Goal: Task Accomplishment & Management: Complete application form

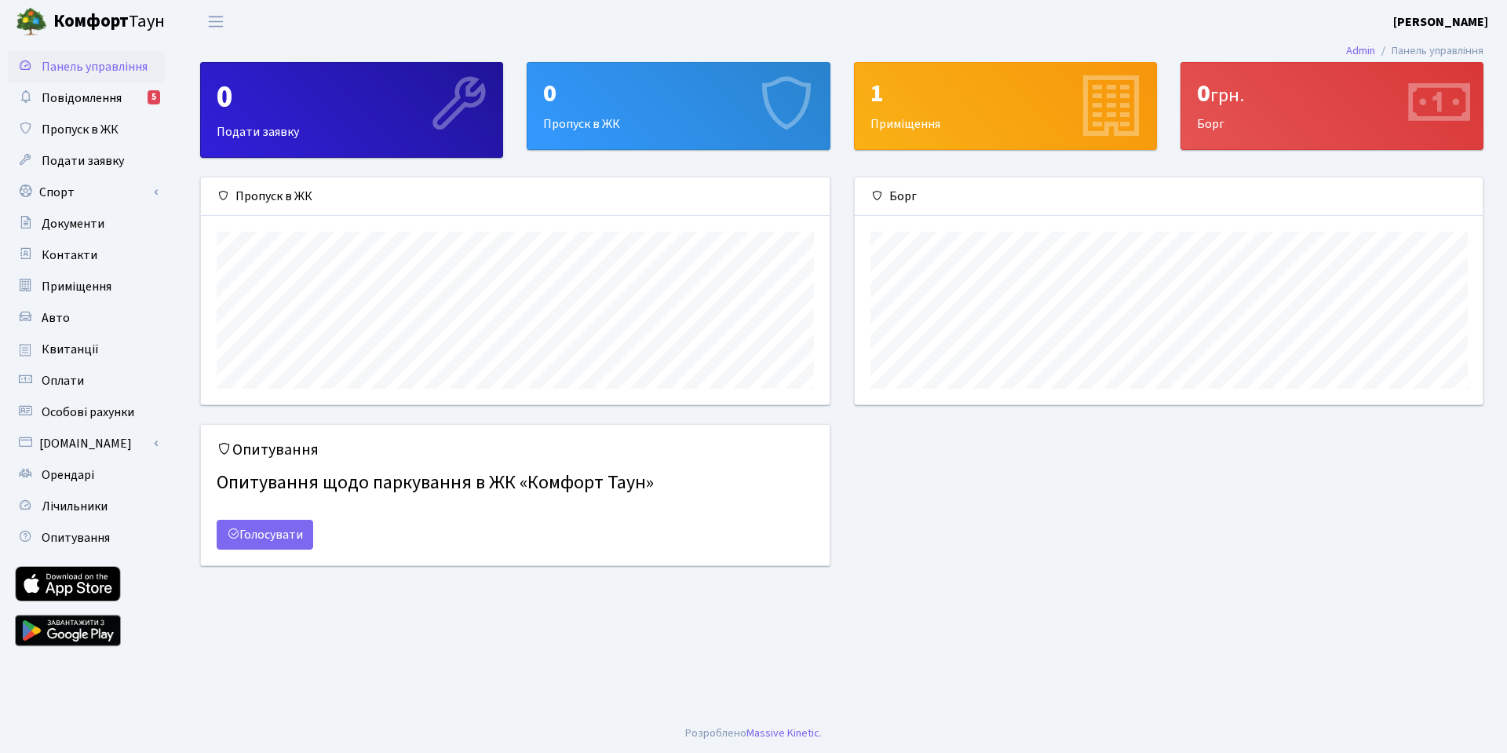
scroll to position [227, 628]
click at [708, 111] on div "0 Пропуск в ЖК" at bounding box center [678, 106] width 301 height 86
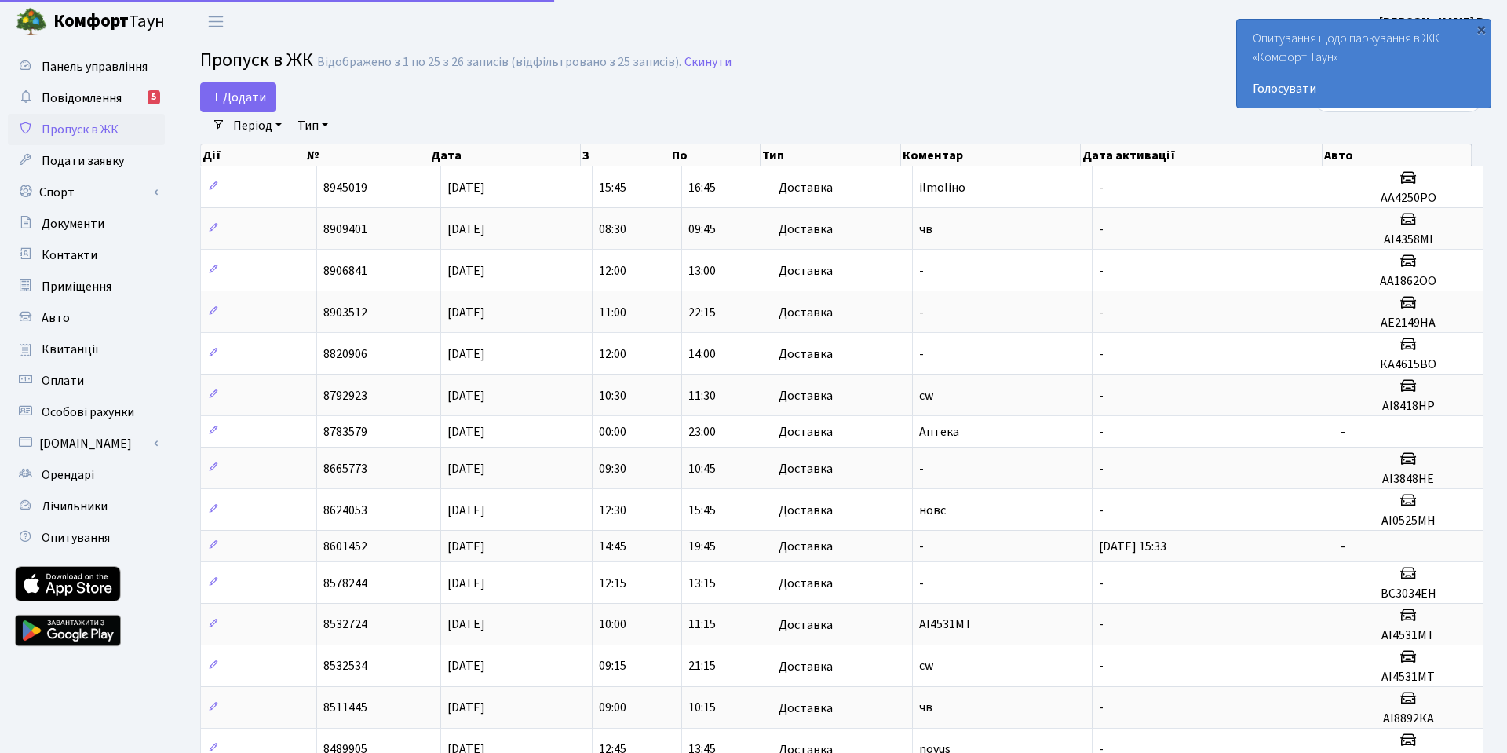
select select "25"
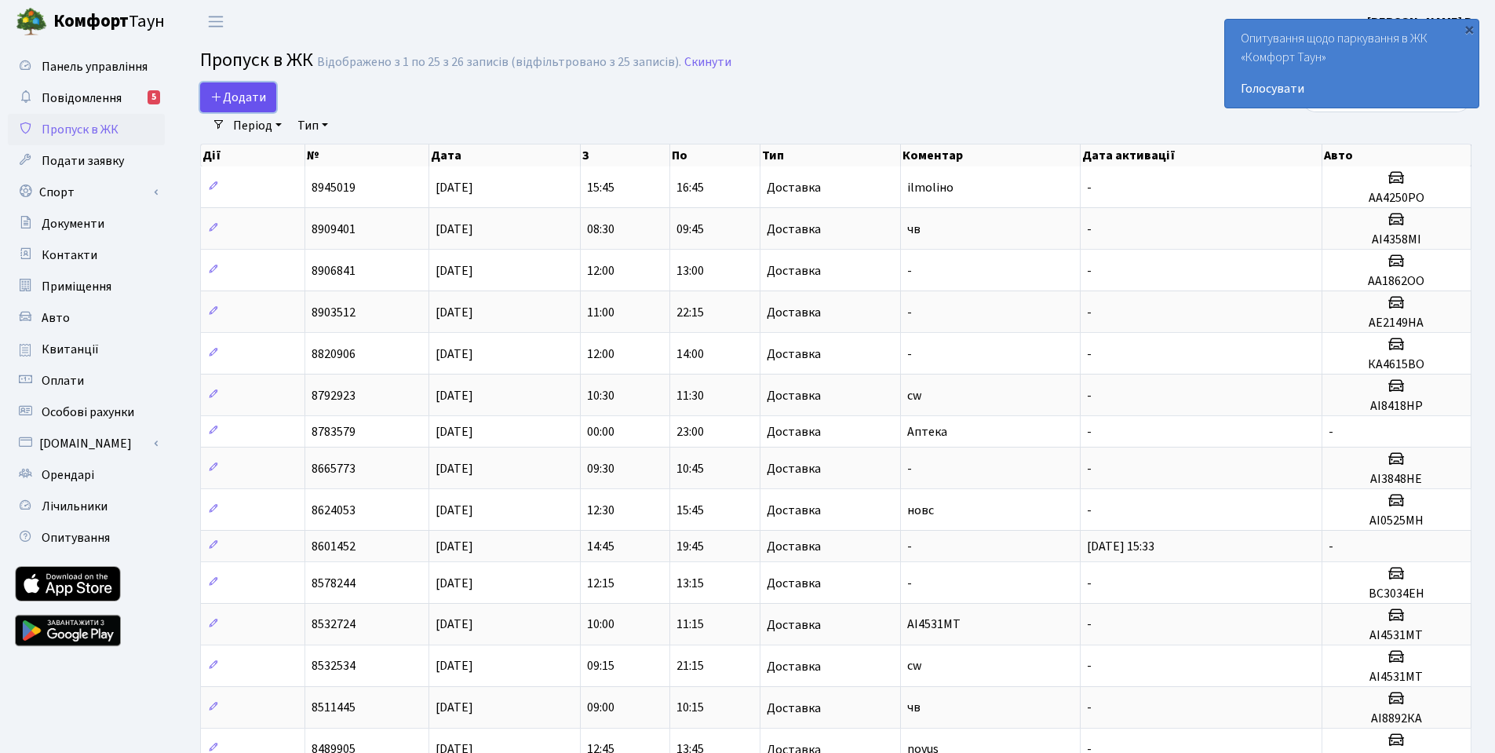
click at [221, 100] on icon at bounding box center [216, 96] width 13 height 13
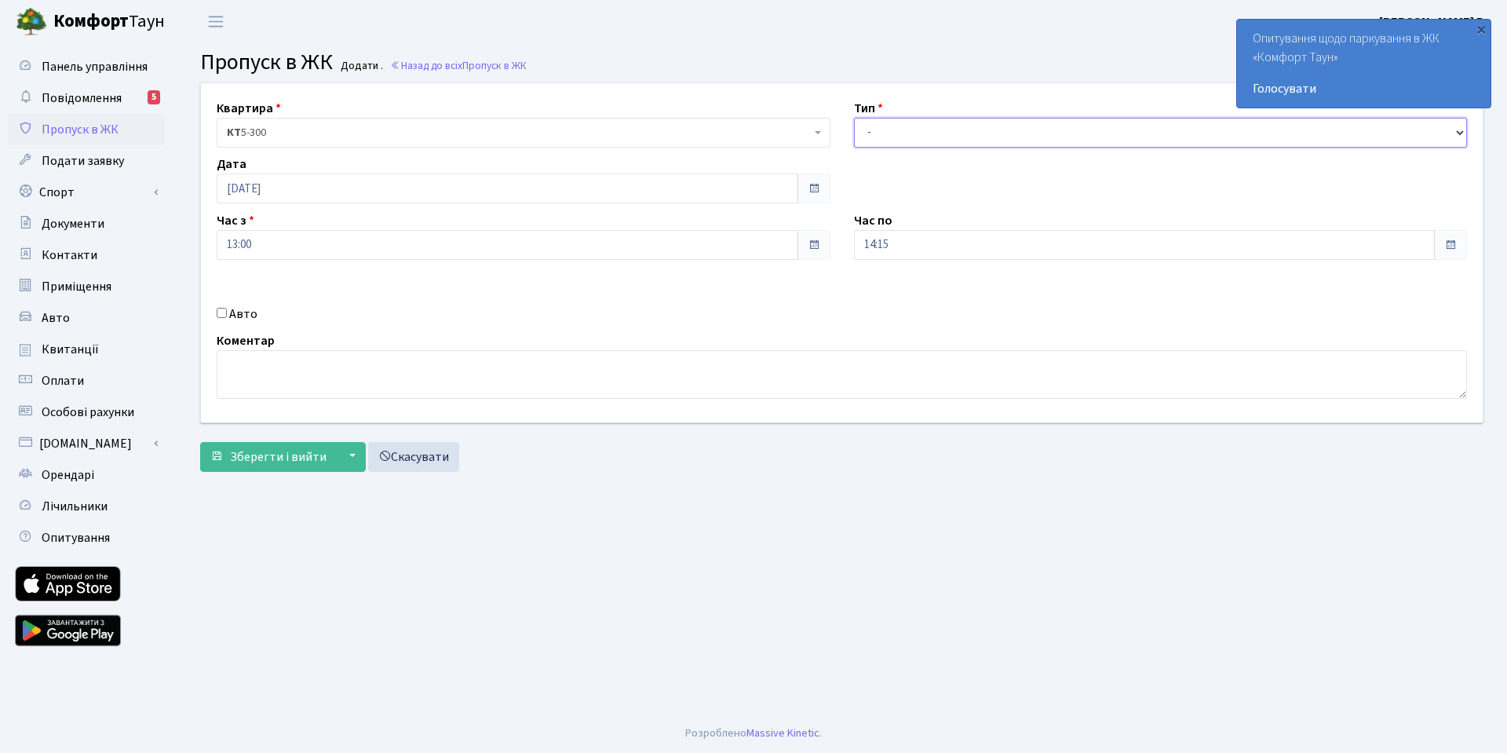
select select "1"
click at [854, 118] on select "- Доставка Таксі Гості Сервіс" at bounding box center [1161, 133] width 614 height 30
click at [231, 309] on label "Авто" at bounding box center [243, 314] width 28 height 19
click at [227, 309] on input "Авто" at bounding box center [222, 313] width 10 height 10
checkbox input "true"
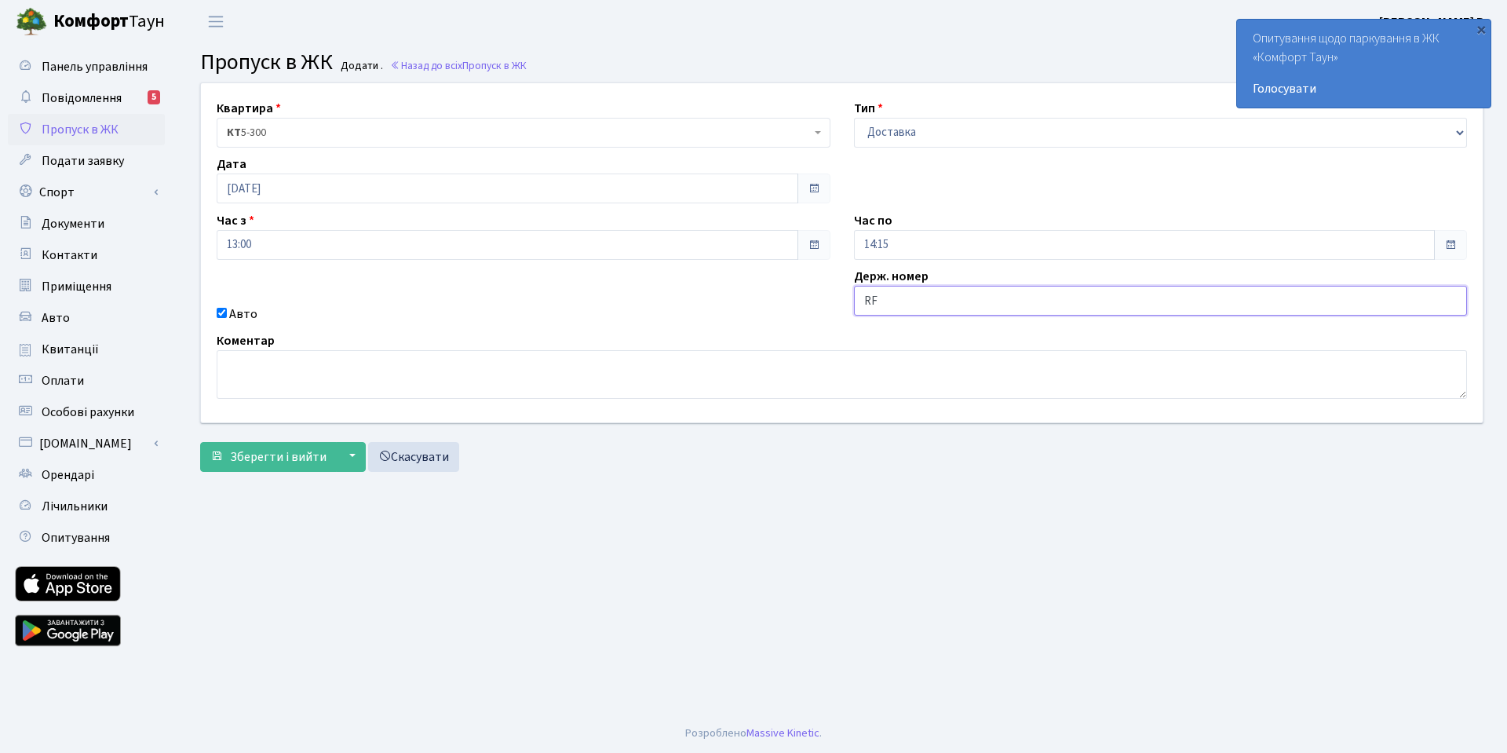
type input "R"
type input "КА8279НІ"
click at [378, 393] on textarea at bounding box center [842, 374] width 1251 height 49
type textarea "нвс"
click at [269, 466] on button "Зберегти і вийти" at bounding box center [268, 457] width 137 height 30
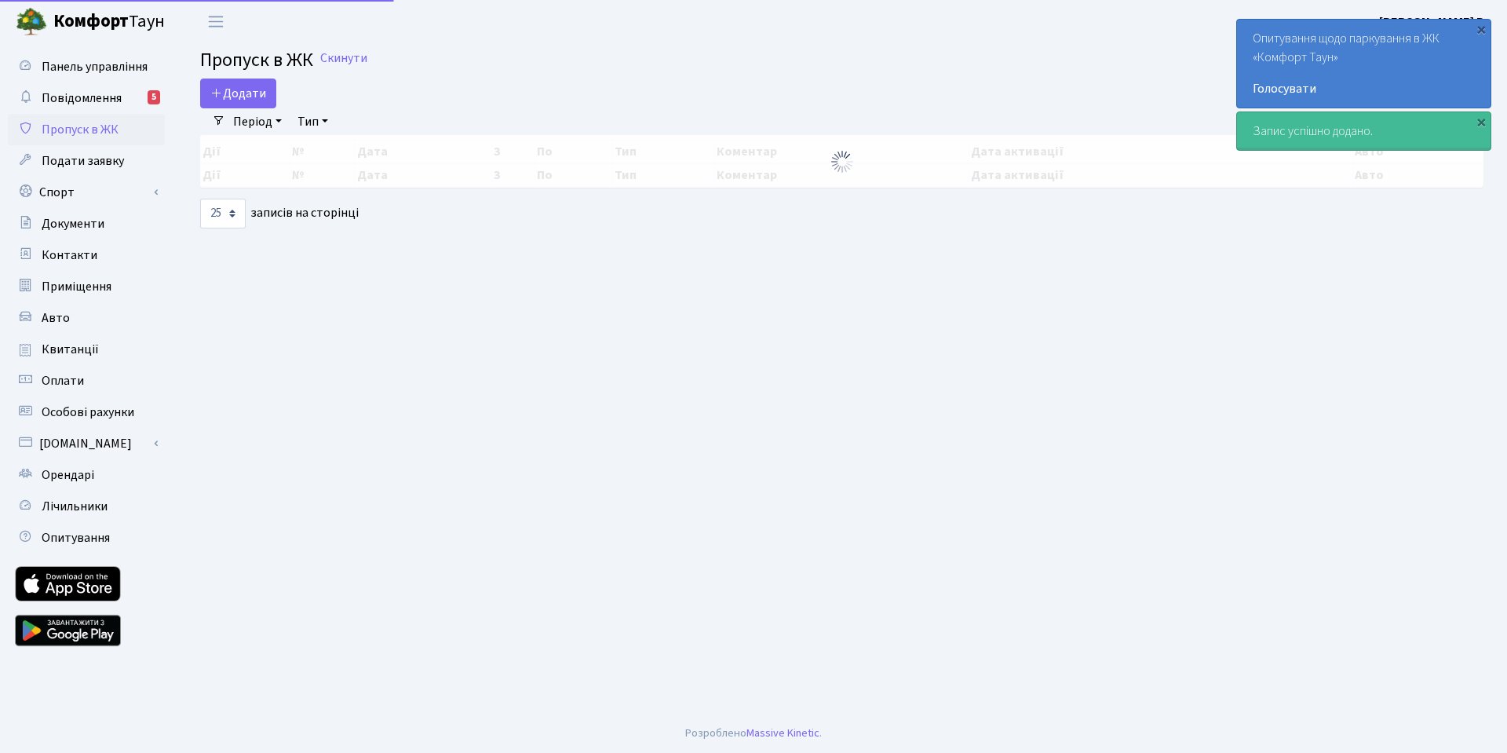
select select "25"
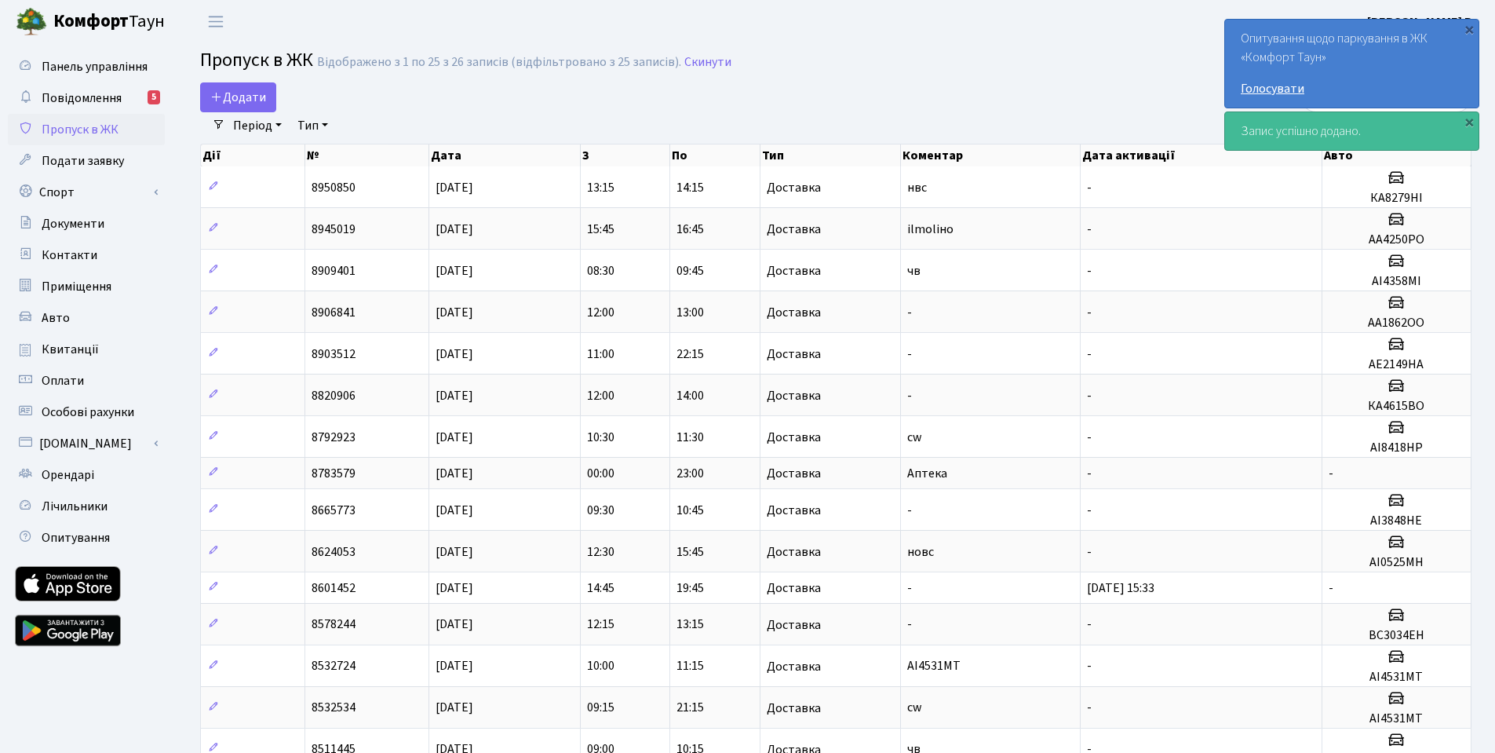
click at [1247, 85] on link "Голосувати" at bounding box center [1352, 88] width 222 height 19
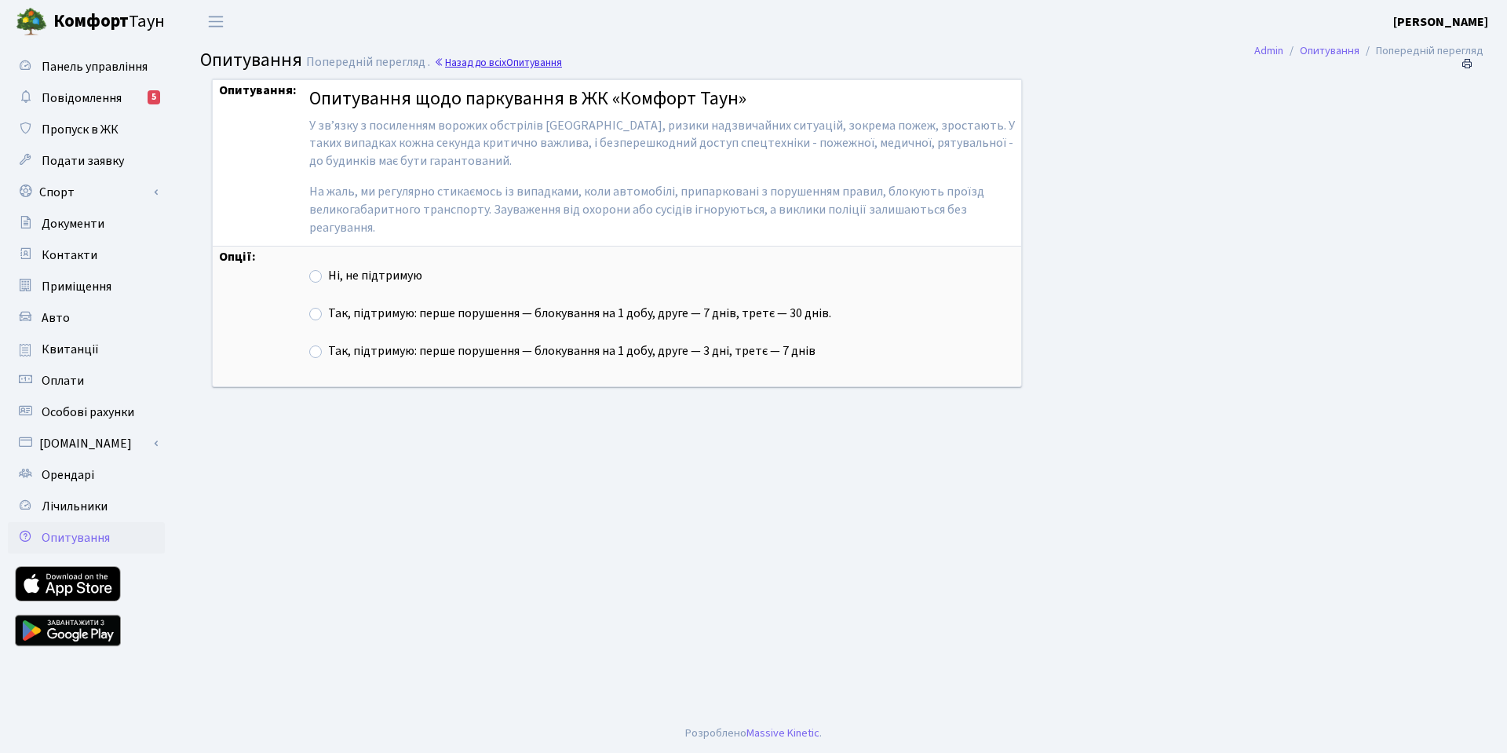
click at [541, 59] on span "Опитування" at bounding box center [534, 62] width 56 height 15
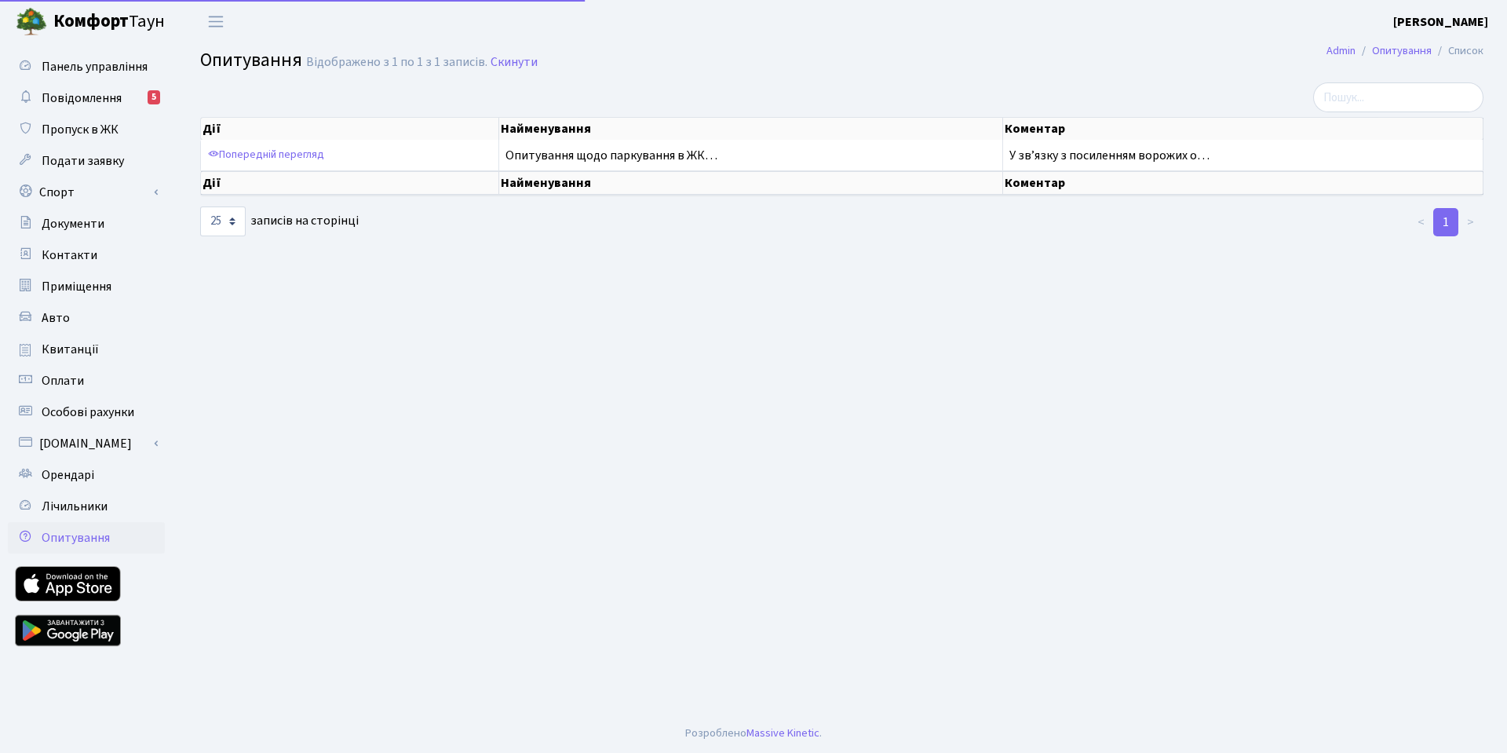
select select "25"
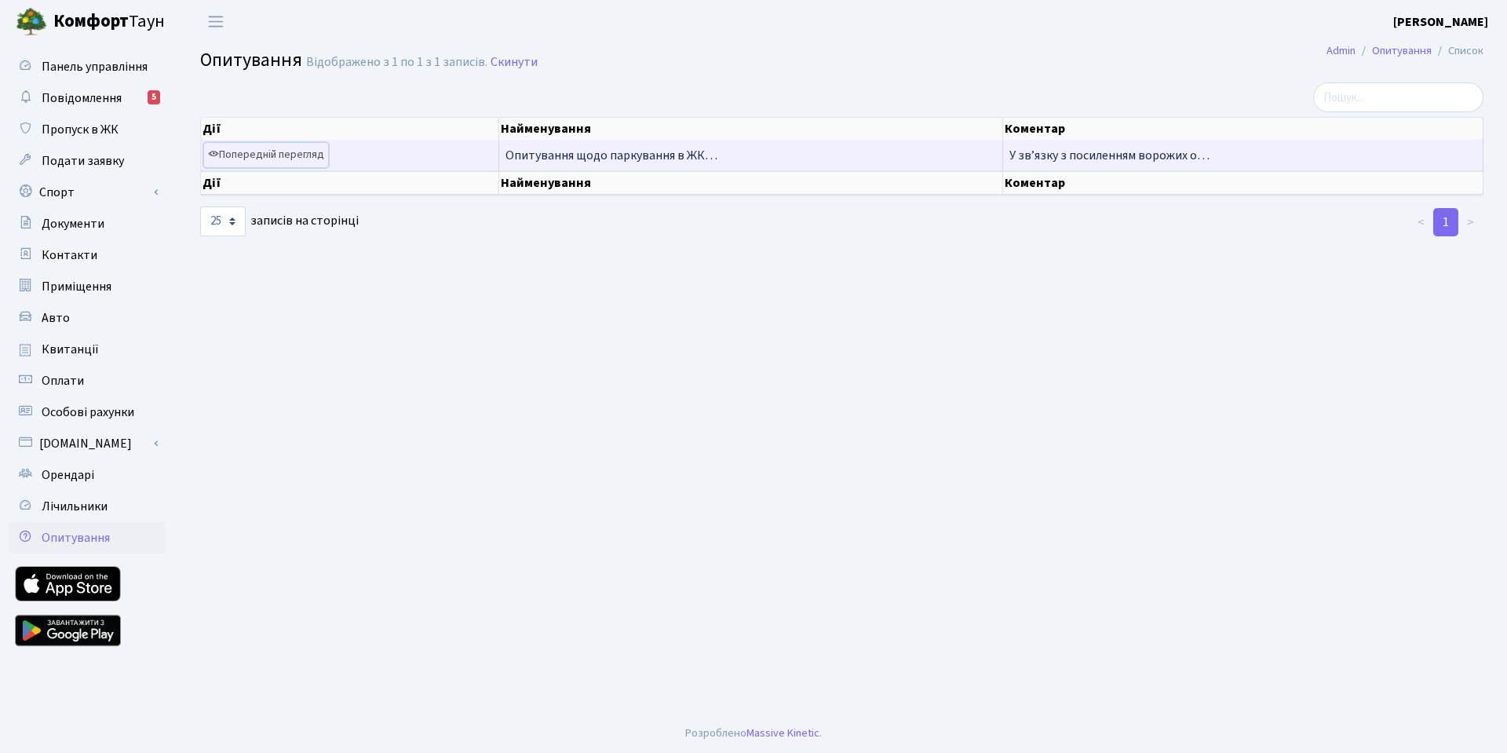
click at [294, 157] on link "Попередній перегляд" at bounding box center [266, 155] width 124 height 24
